Goal: Feedback & Contribution: Leave review/rating

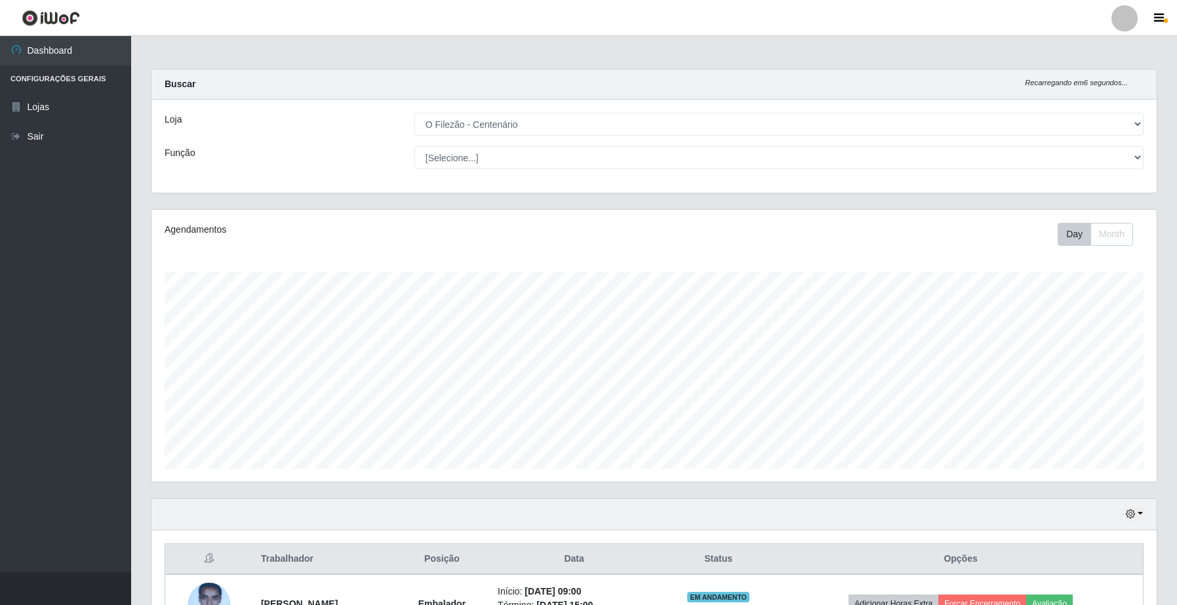
select select "203"
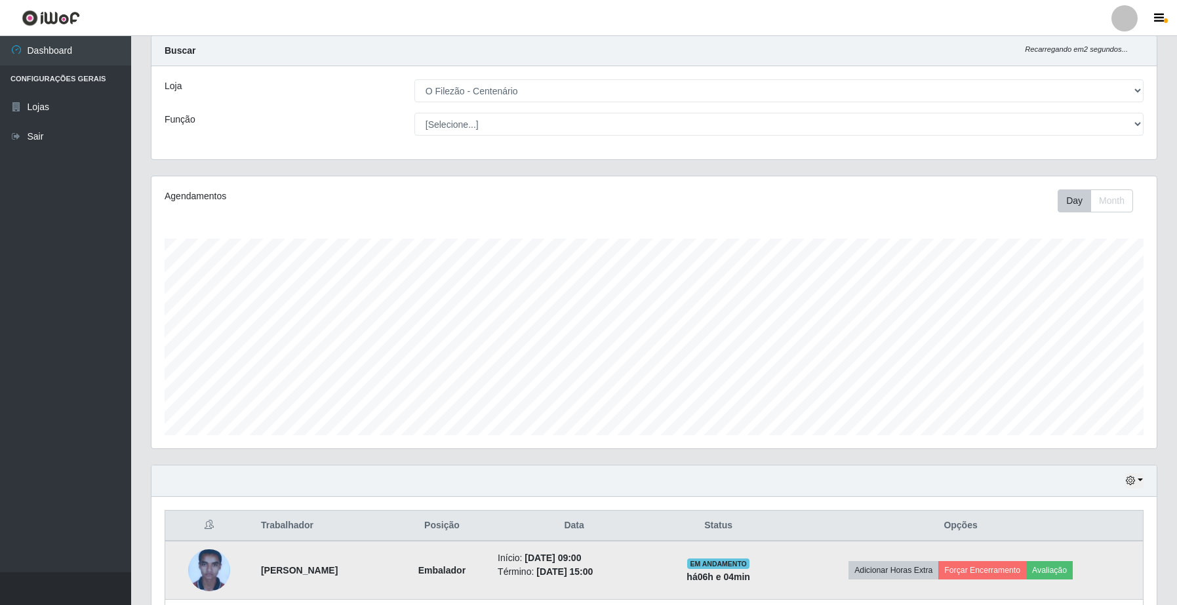
scroll to position [115, 0]
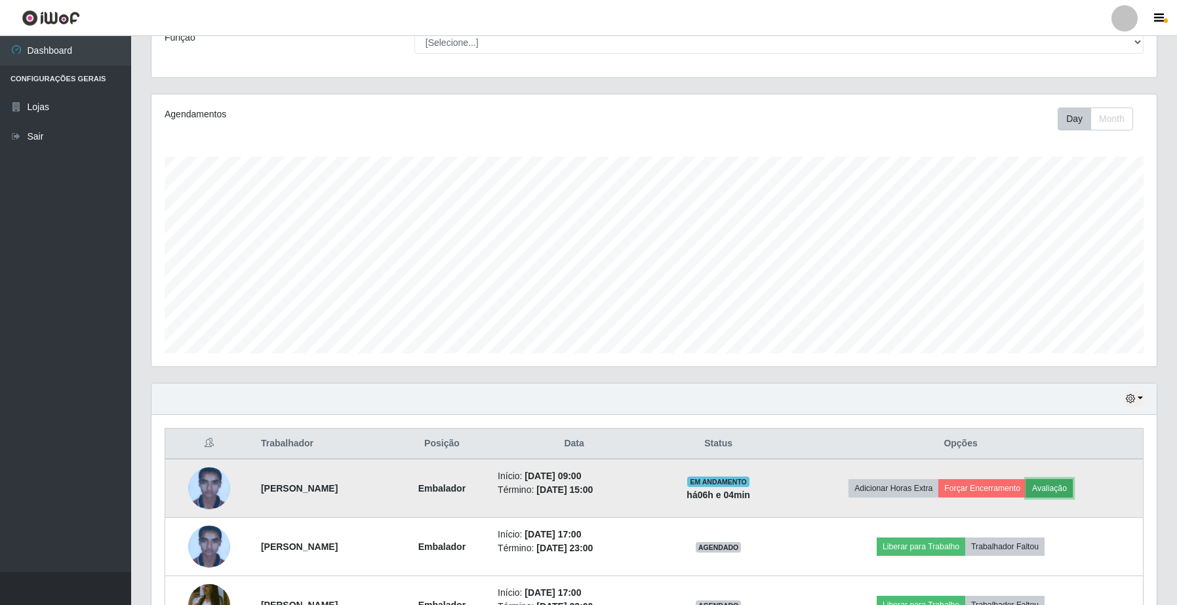
click at [1070, 492] on button "Avaliação" at bounding box center [1049, 488] width 47 height 18
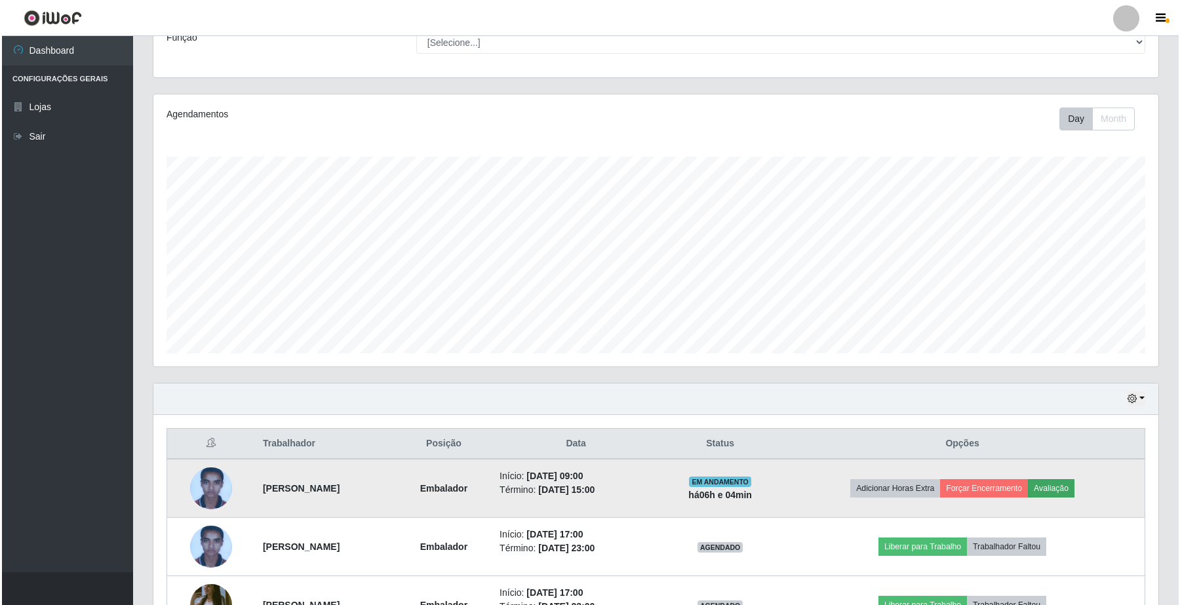
scroll to position [273, 995]
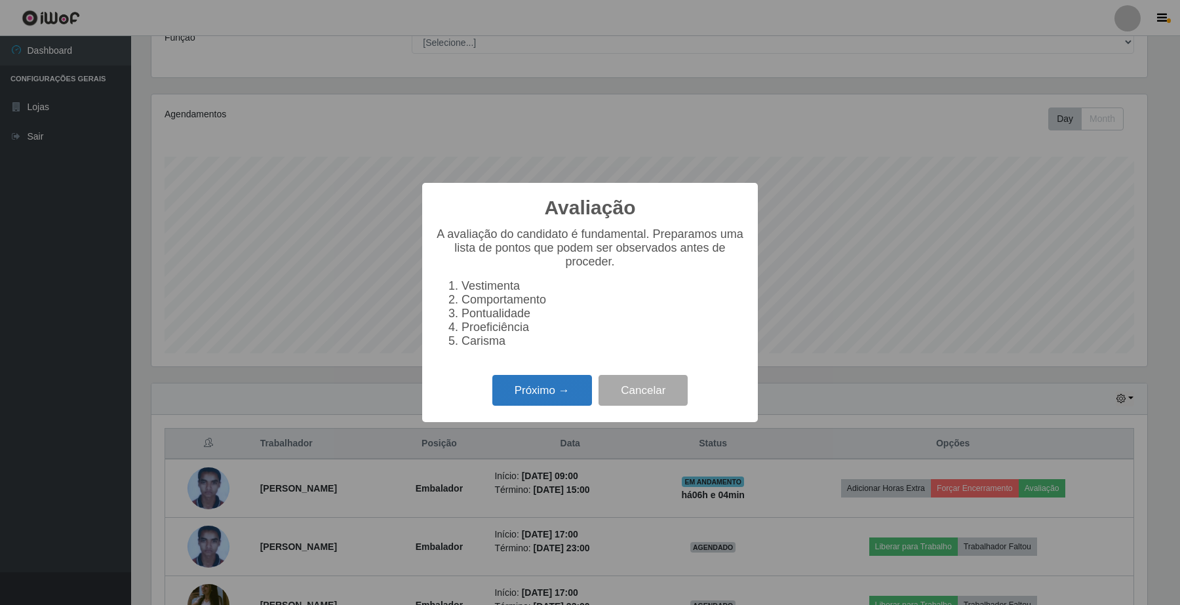
click at [532, 406] on button "Próximo →" at bounding box center [542, 390] width 100 height 31
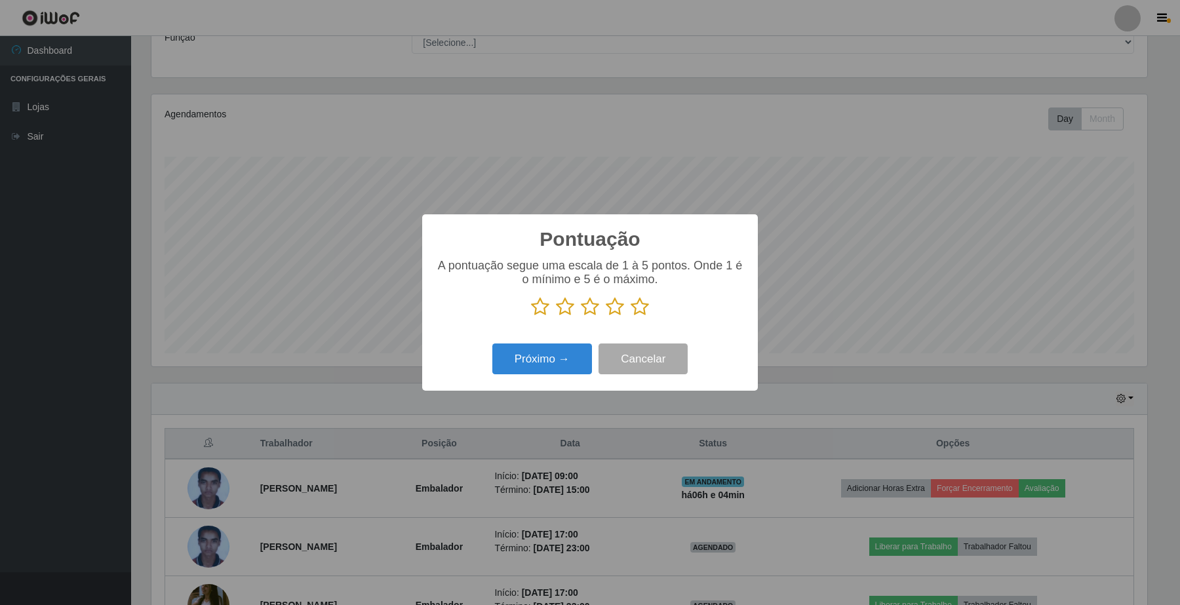
click at [636, 307] on icon at bounding box center [640, 307] width 18 height 20
click at [631, 317] on input "radio" at bounding box center [631, 317] width 0 height 0
click at [542, 365] on button "Próximo →" at bounding box center [542, 359] width 100 height 31
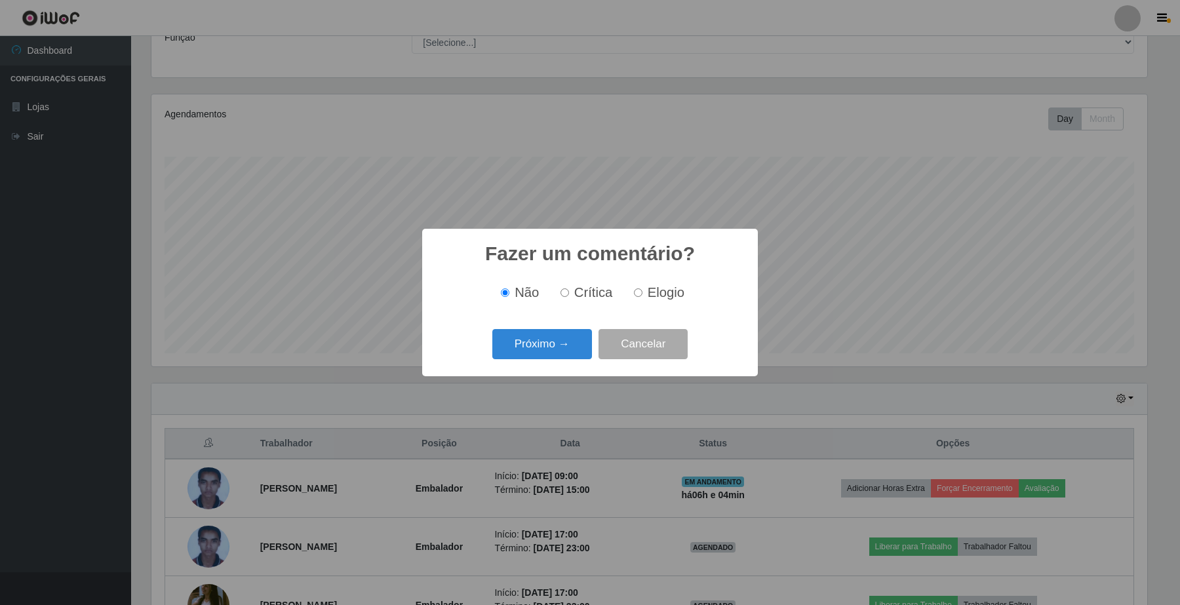
click at [639, 294] on input "Elogio" at bounding box center [638, 292] width 9 height 9
radio input "true"
click at [521, 338] on button "Próximo →" at bounding box center [542, 344] width 100 height 31
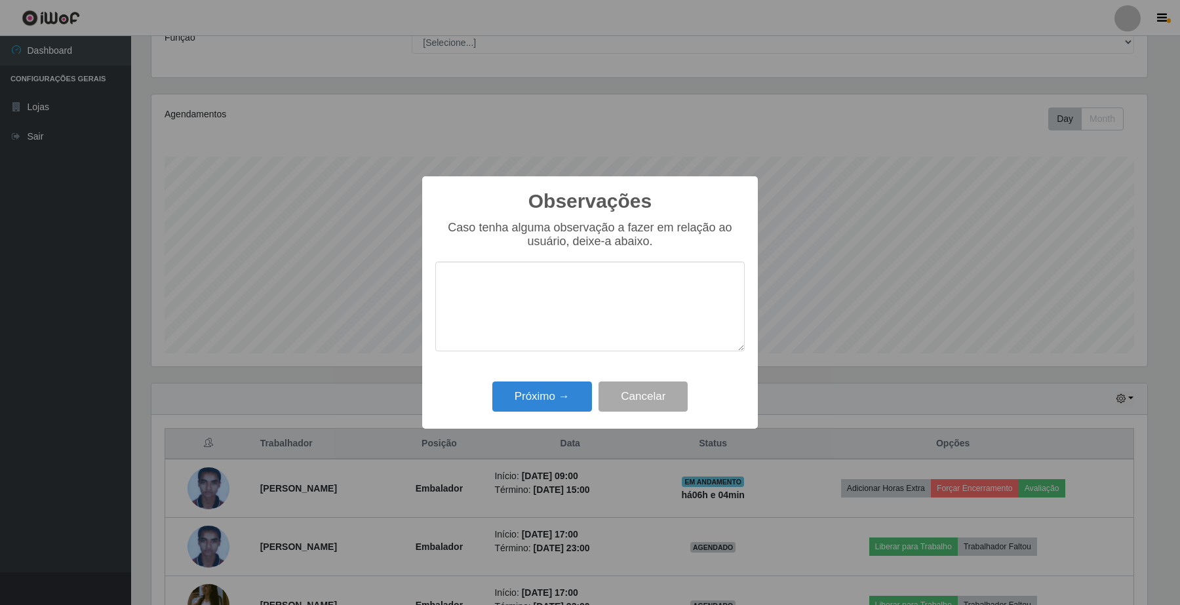
click at [513, 306] on textarea at bounding box center [589, 307] width 309 height 90
type textarea "Otimo embalador"
click at [565, 403] on button "Próximo →" at bounding box center [542, 397] width 100 height 31
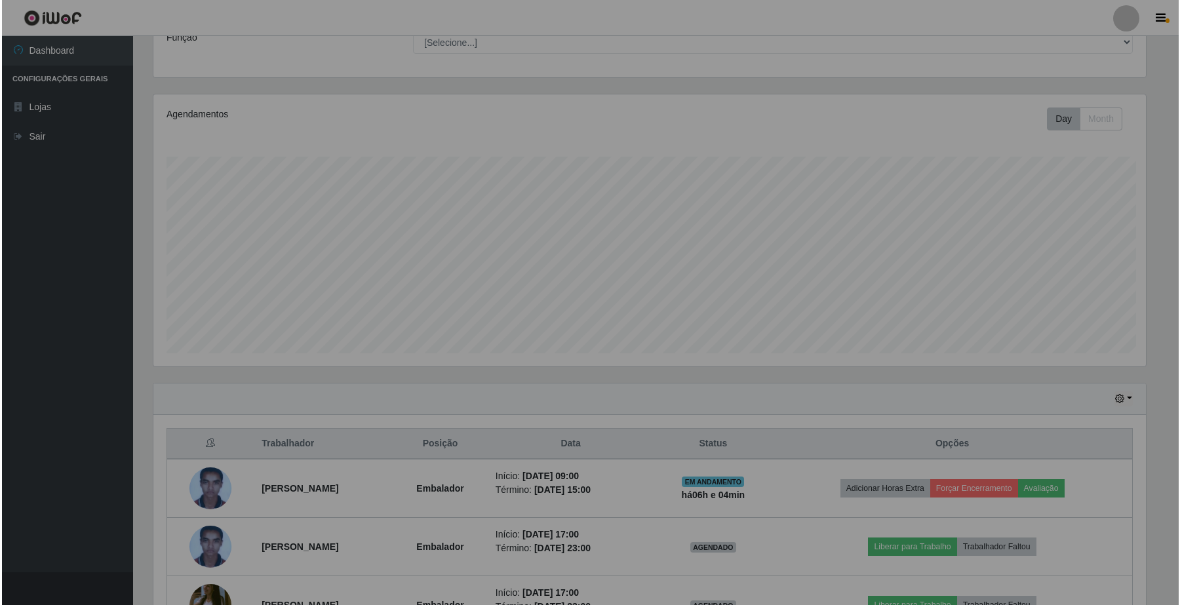
scroll to position [273, 1004]
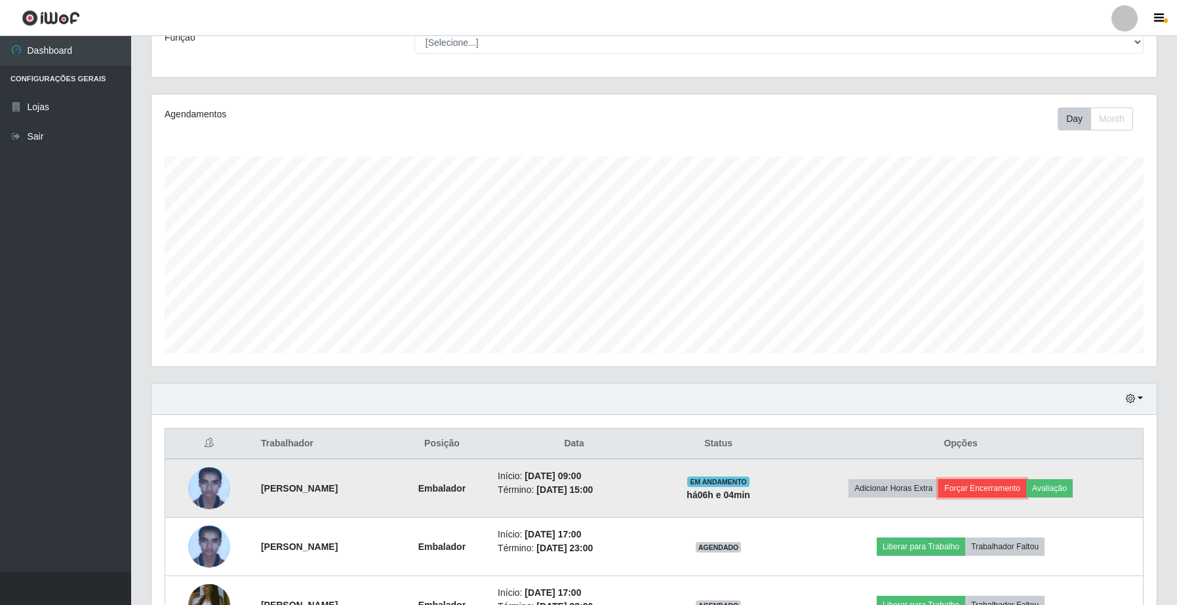
click at [982, 490] on button "Forçar Encerramento" at bounding box center [982, 488] width 88 height 18
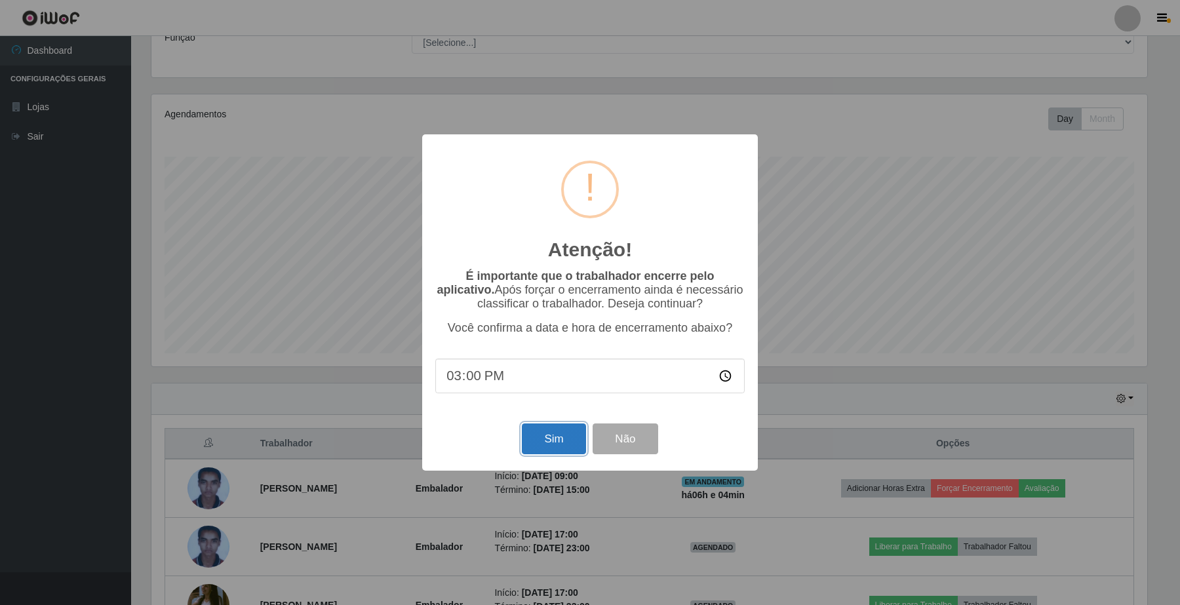
click at [567, 436] on button "Sim" at bounding box center [554, 439] width 64 height 31
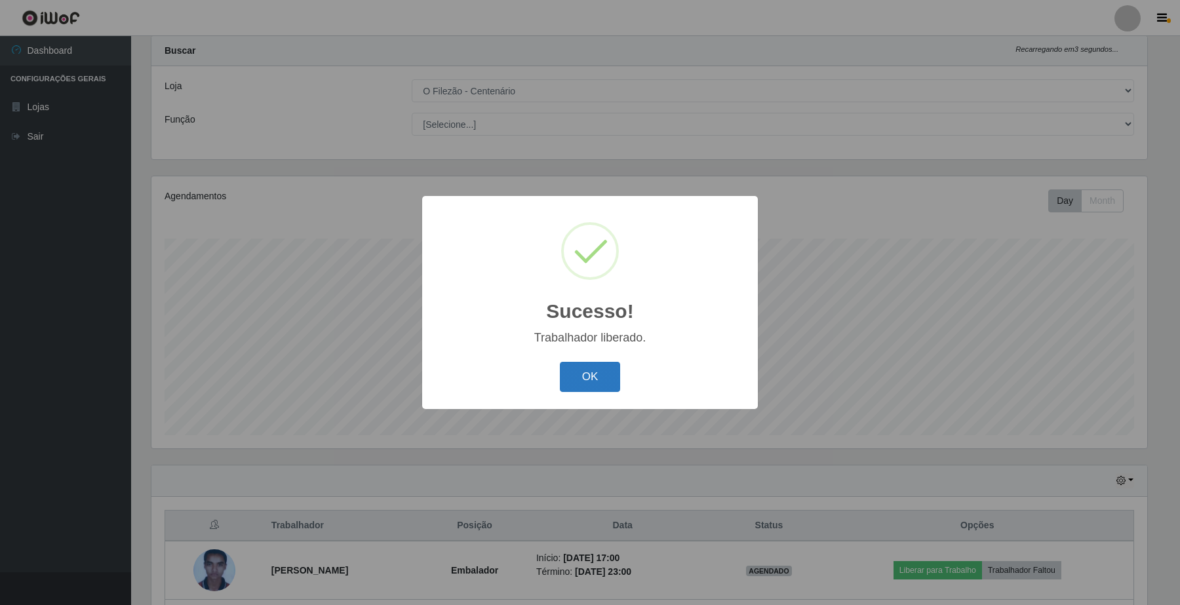
click at [586, 378] on button "OK" at bounding box center [590, 377] width 61 height 31
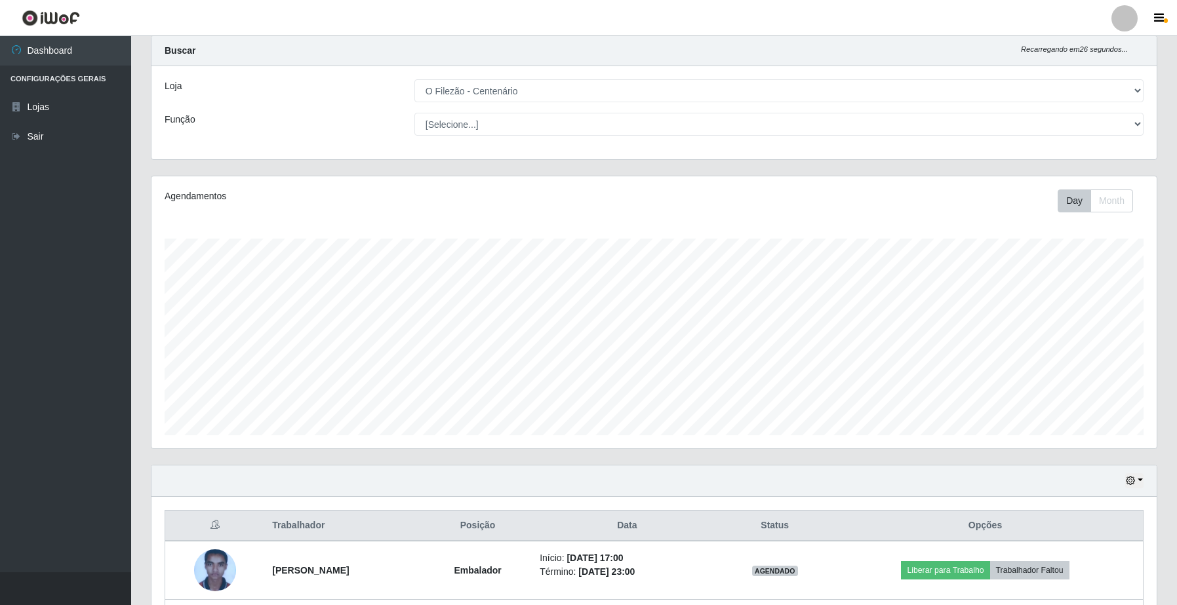
scroll to position [149, 0]
